Goal: Task Accomplishment & Management: Use online tool/utility

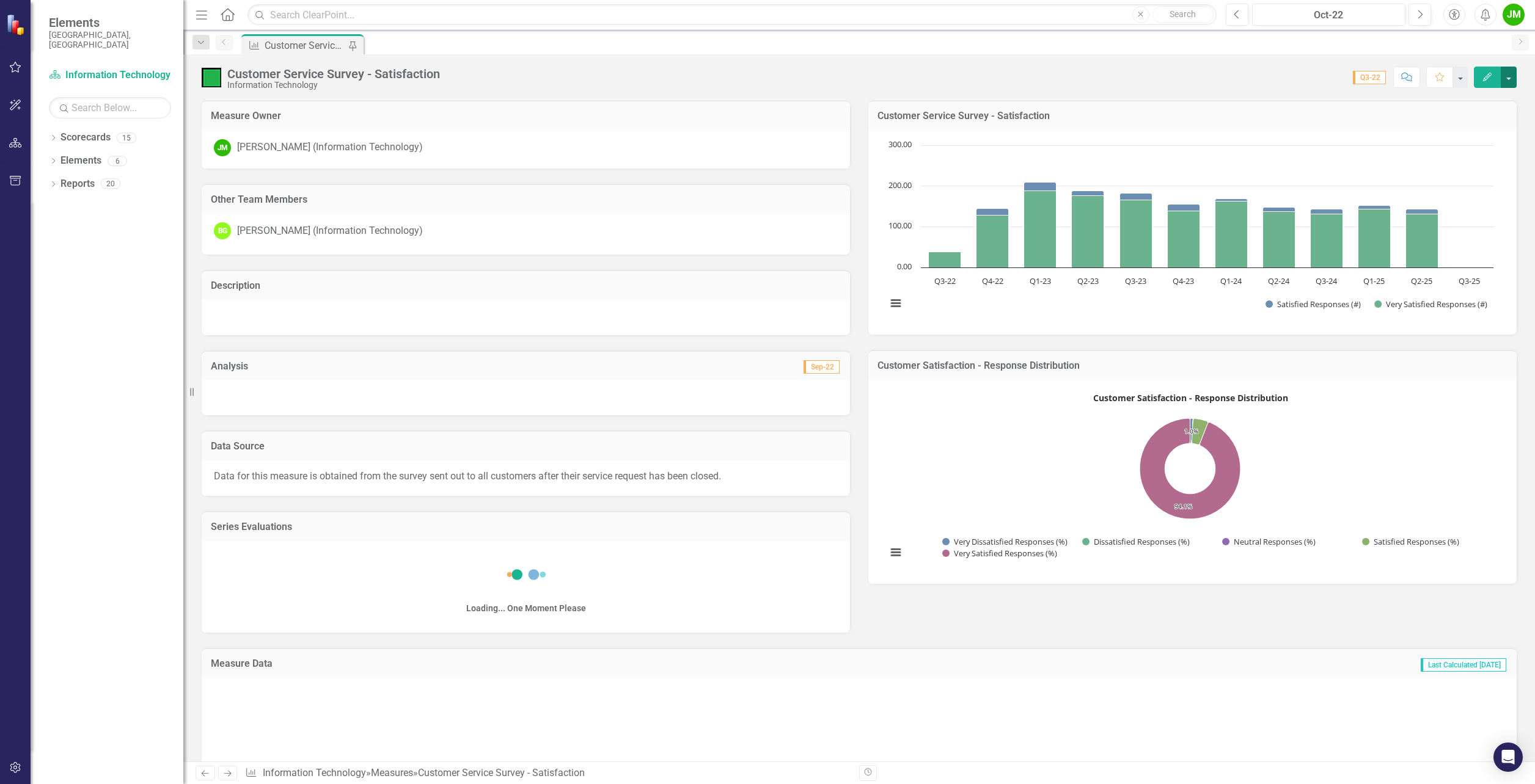
click at [1509, 71] on button "button" at bounding box center [1508, 78] width 16 height 22
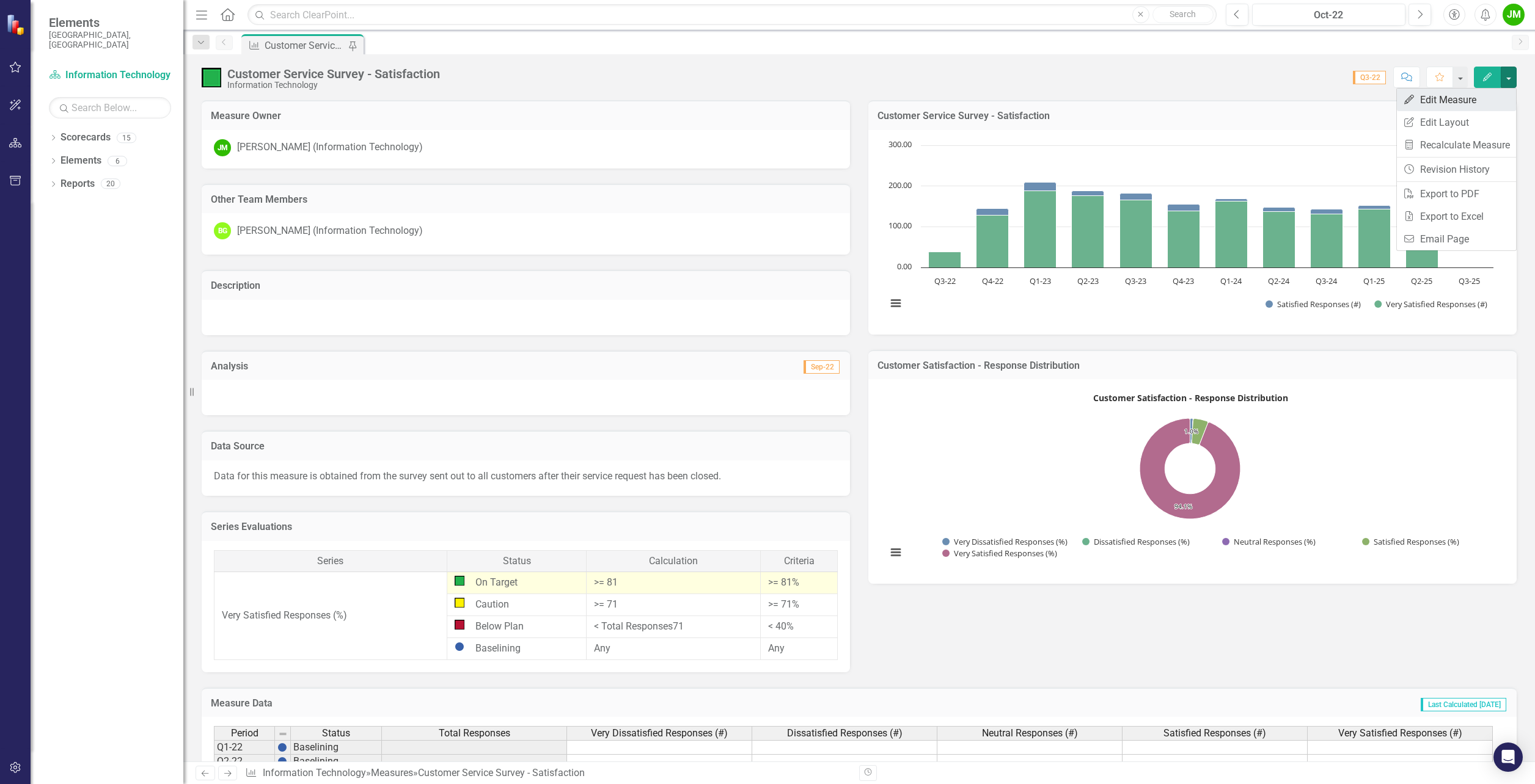
click at [1458, 93] on link "Edit Edit Measure" at bounding box center [1456, 100] width 119 height 23
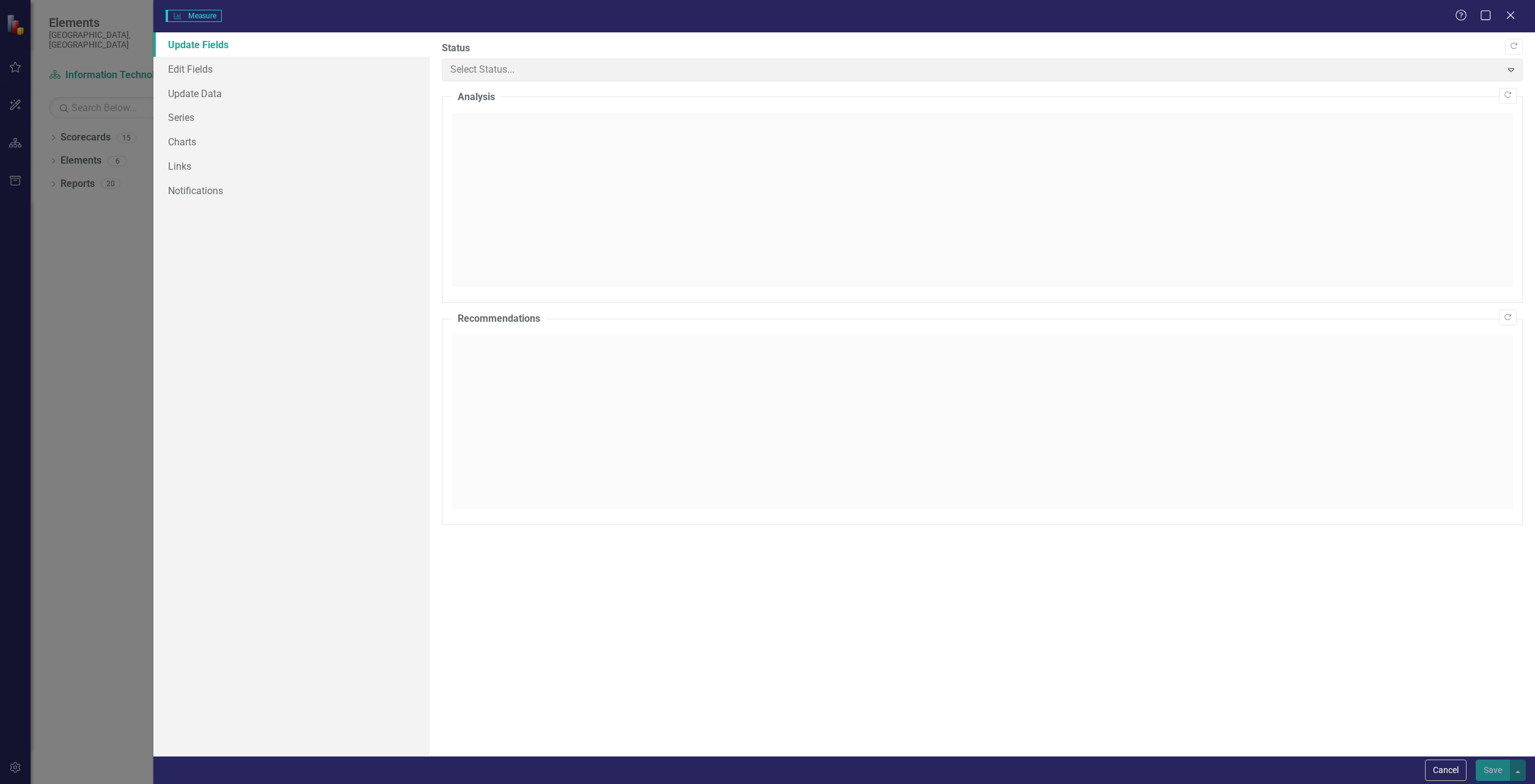
click at [188, 94] on div "Measure Measure Help Maximize Close Update Fields Edit Fields Update Data Serie…" at bounding box center [767, 392] width 1535 height 784
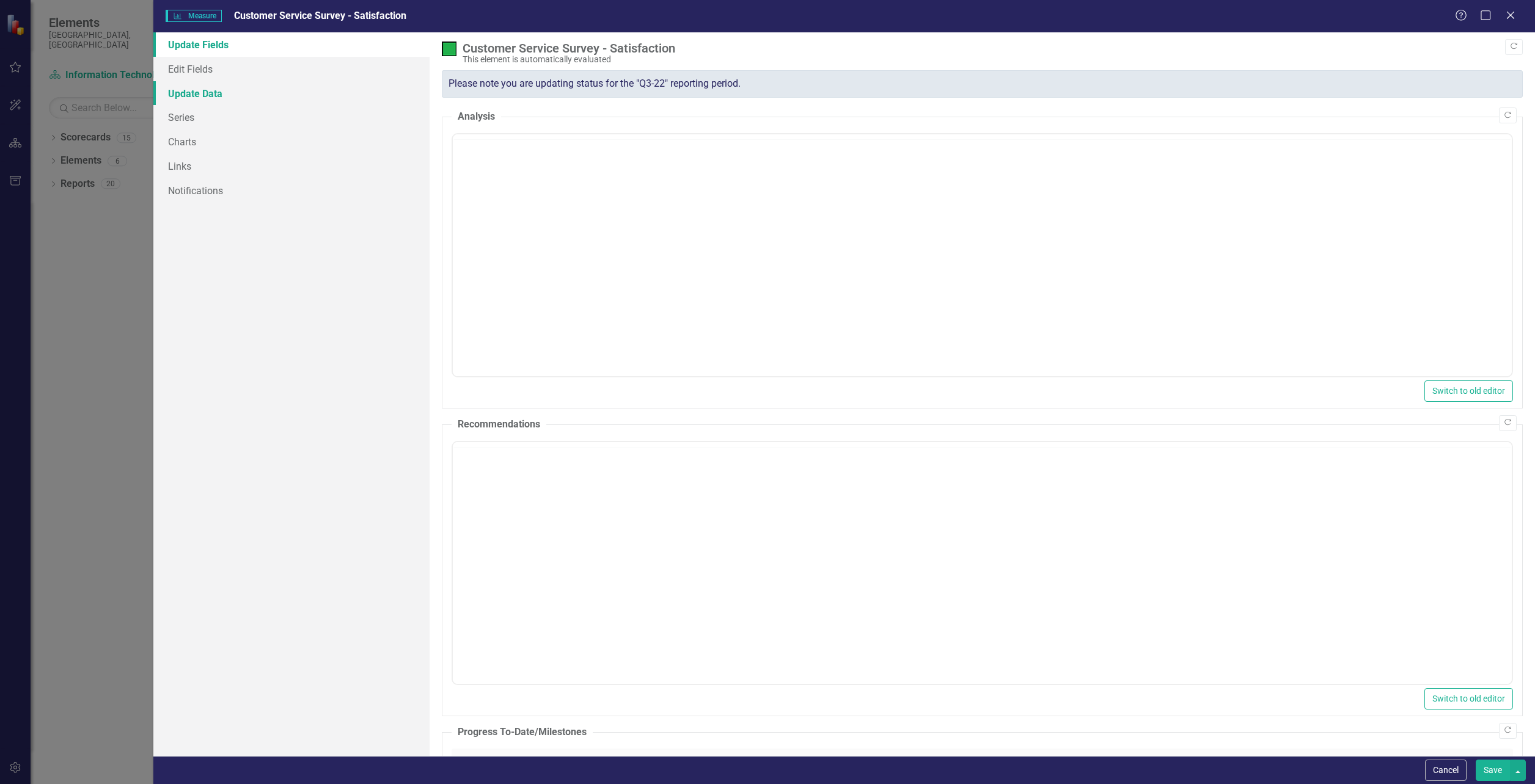
click at [194, 95] on link "Update Data" at bounding box center [291, 93] width 276 height 24
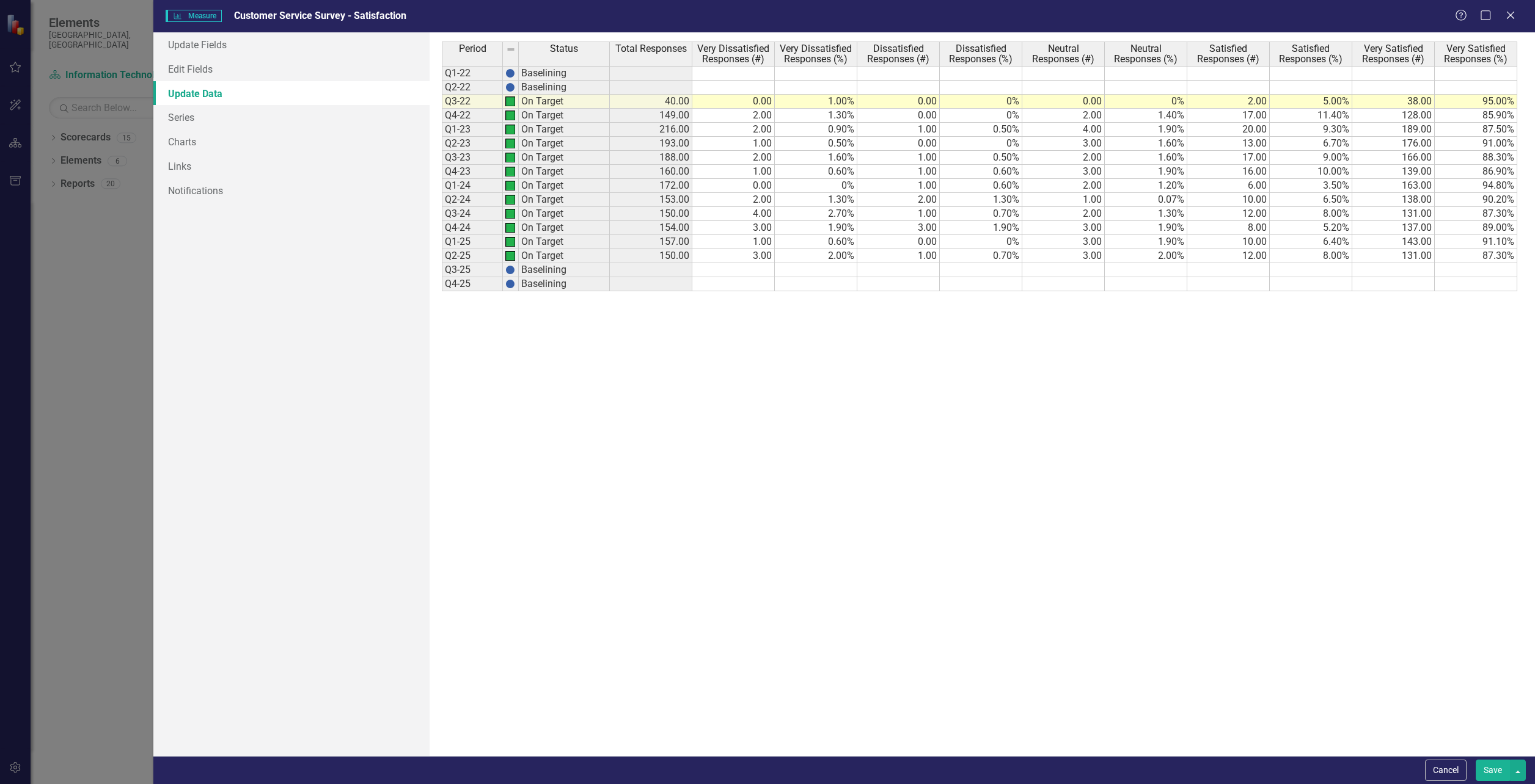
click at [741, 266] on td at bounding box center [733, 270] width 83 height 14
click at [740, 270] on td at bounding box center [733, 270] width 83 height 14
click at [740, 270] on textarea at bounding box center [733, 270] width 83 height 15
type textarea "3"
type textarea "1"
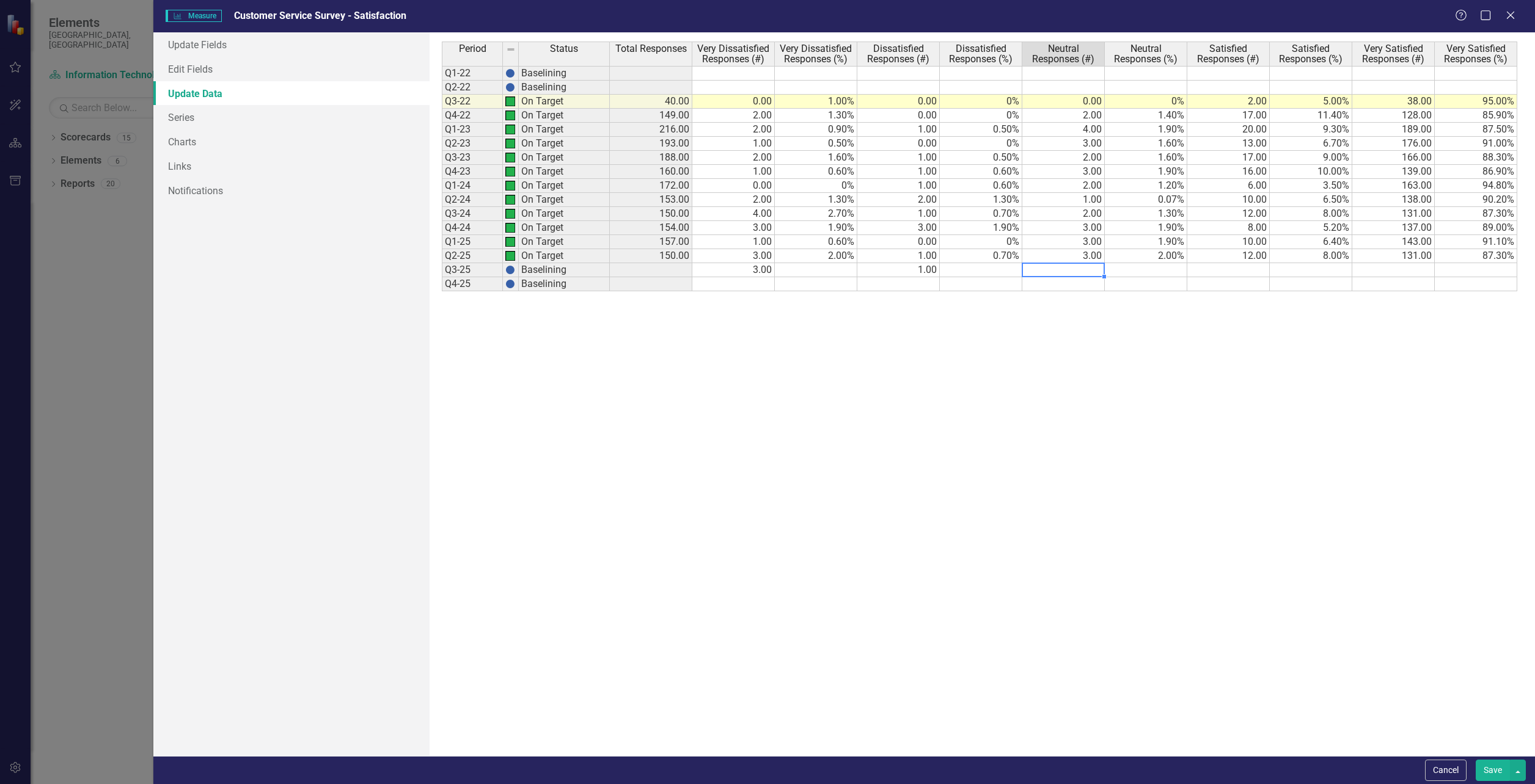
type textarea "2"
type textarea "10"
type textarea "148"
type textarea "90.2"
click at [1401, 270] on td at bounding box center [1394, 270] width 83 height 14
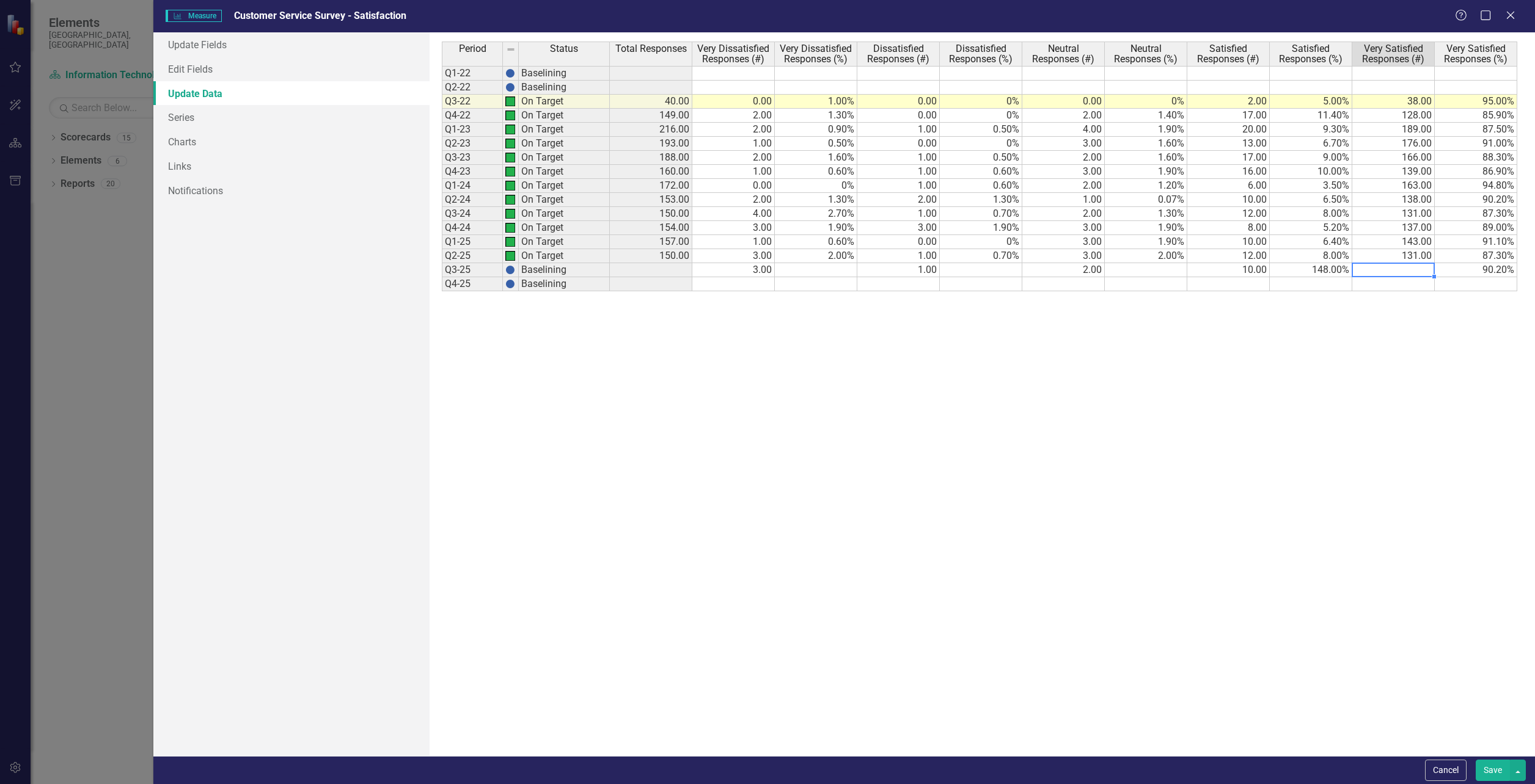
click at [1401, 270] on td at bounding box center [1394, 270] width 83 height 14
click at [1413, 272] on textarea "90.2" at bounding box center [1393, 270] width 83 height 15
click at [1324, 269] on td "148.00%" at bounding box center [1311, 270] width 83 height 14
click at [1324, 269] on textarea "148" at bounding box center [1310, 270] width 83 height 15
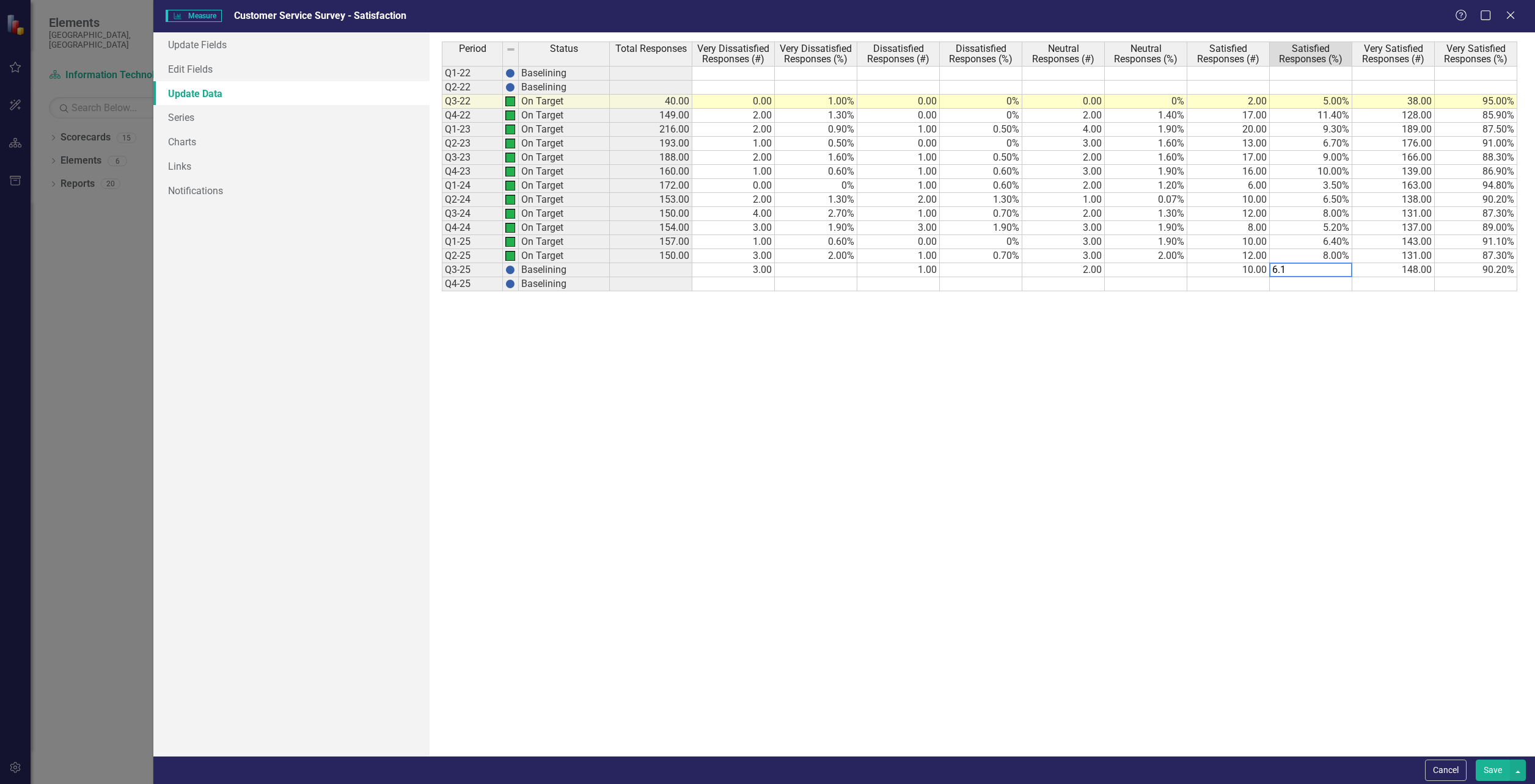
type textarea "6.1"
click at [1160, 268] on td at bounding box center [1146, 270] width 83 height 14
type textarea "1.2"
click at [986, 269] on td at bounding box center [981, 270] width 83 height 14
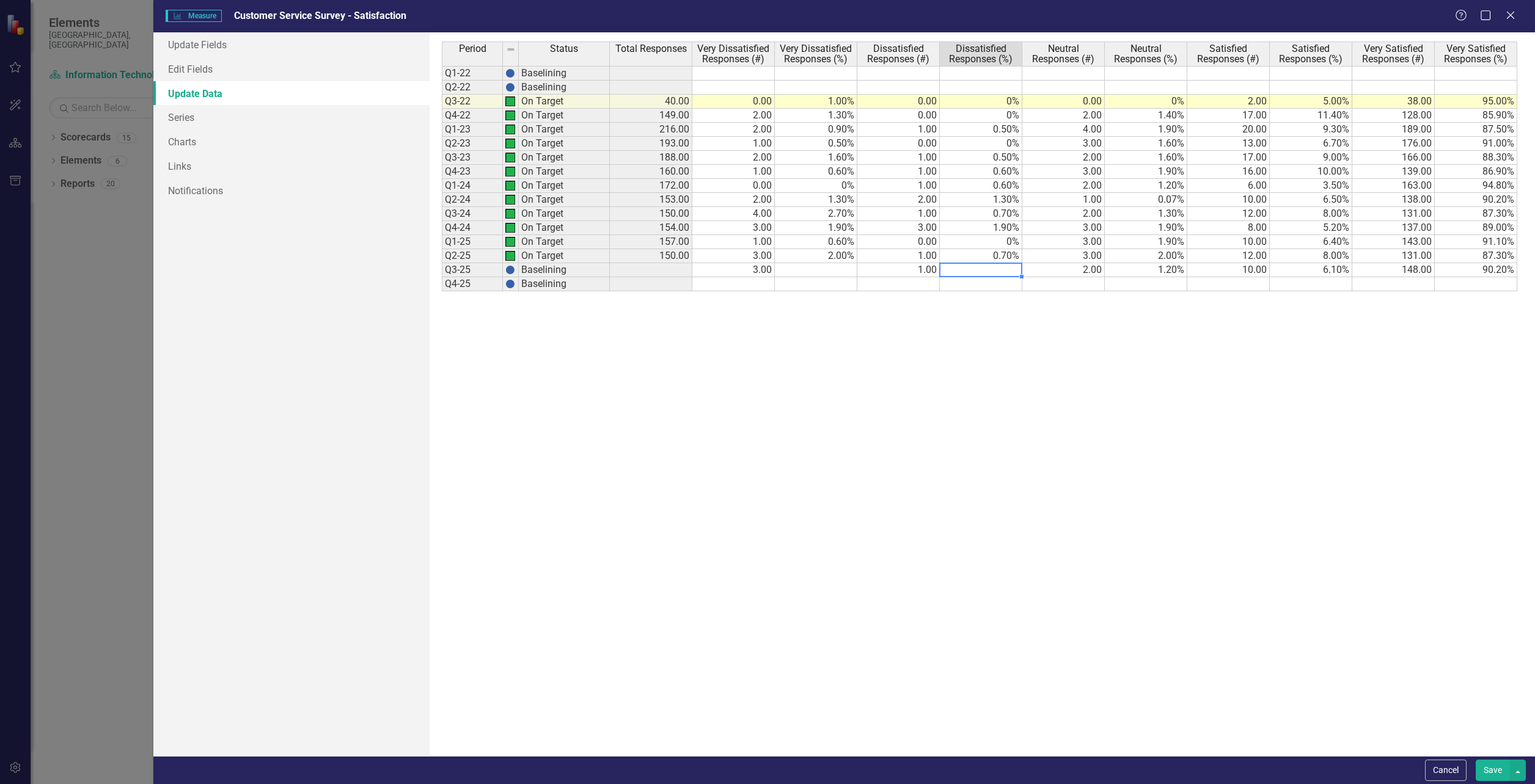
click at [987, 268] on td at bounding box center [981, 270] width 83 height 14
type textarea ".6"
click at [830, 268] on td at bounding box center [816, 270] width 83 height 14
click at [913, 488] on div "Period Status Total Responses Very Dissatisfied Responses (#) Very Dissatisfied…" at bounding box center [982, 394] width 1080 height 706
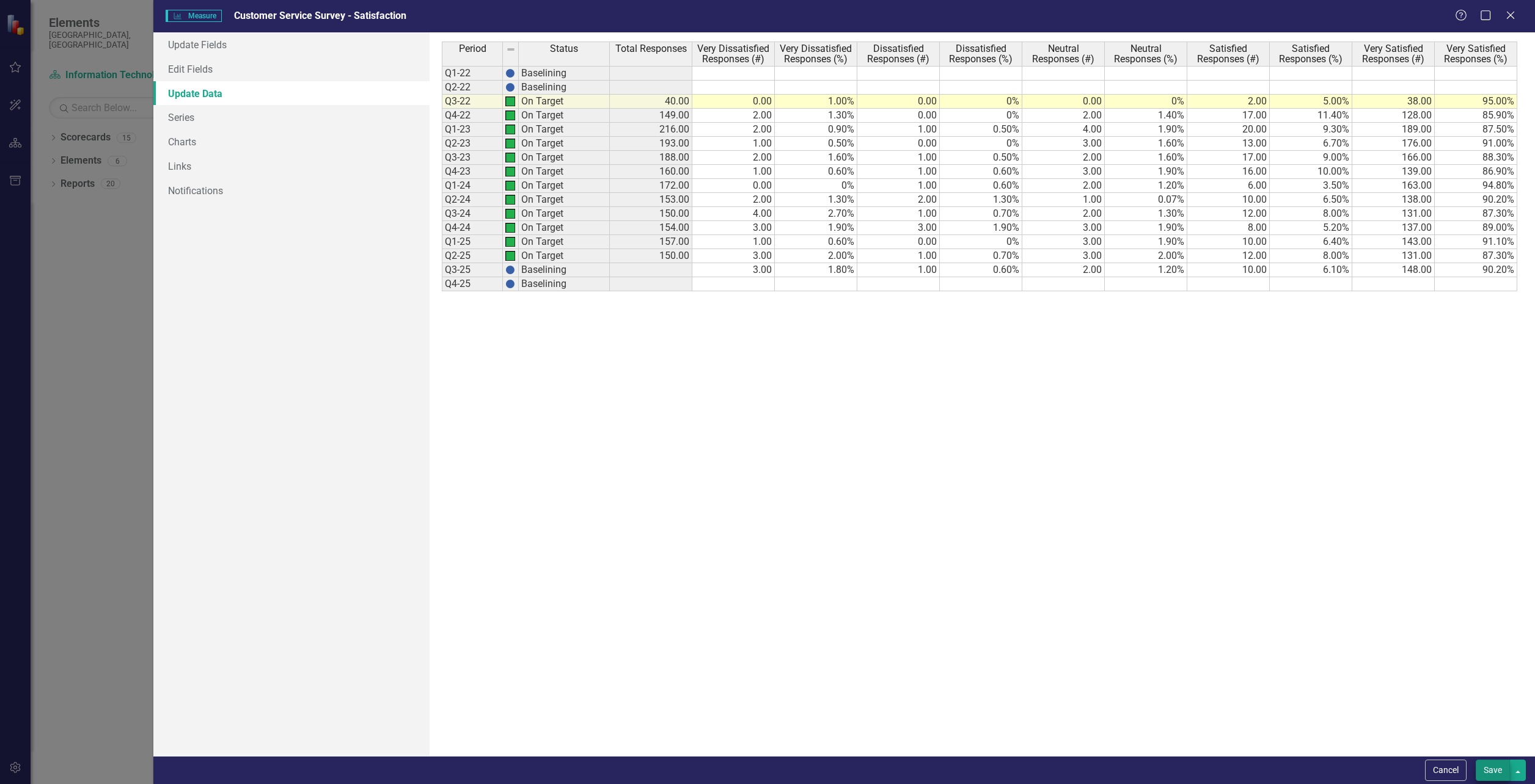
type textarea "1"
click at [1494, 764] on button "Save" at bounding box center [1493, 771] width 34 height 22
